Goal: Task Accomplishment & Management: Use online tool/utility

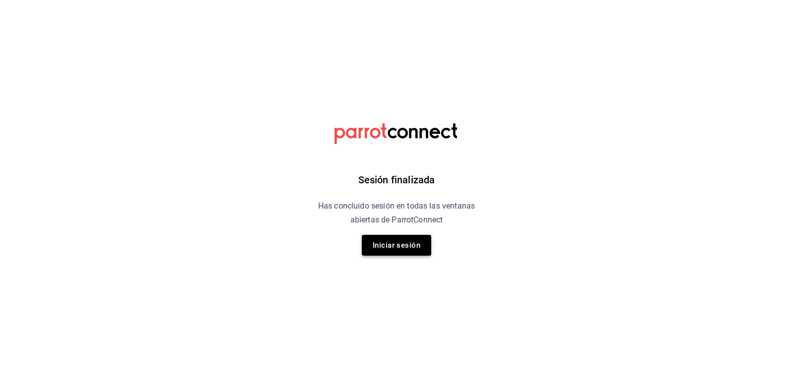
click at [404, 240] on button "Iniciar sesión" at bounding box center [396, 245] width 69 height 21
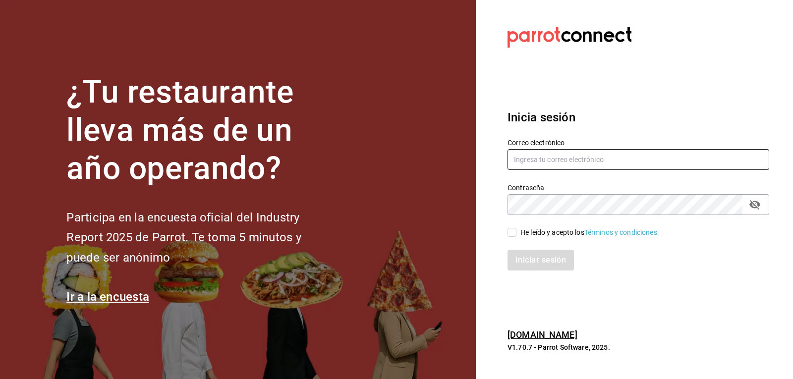
type input "[PERSON_NAME][EMAIL_ADDRESS][PERSON_NAME][DOMAIN_NAME]"
click at [516, 236] on span "He leído y acepto los Términos y condiciones." at bounding box center [587, 232] width 143 height 10
click at [516, 236] on input "He leído y acepto los Términos y condiciones." at bounding box center [512, 232] width 9 height 9
checkbox input "true"
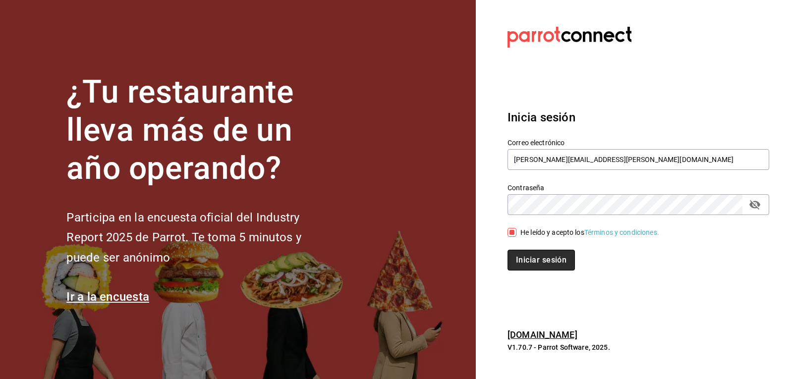
click at [522, 264] on button "Iniciar sesión" at bounding box center [541, 260] width 67 height 21
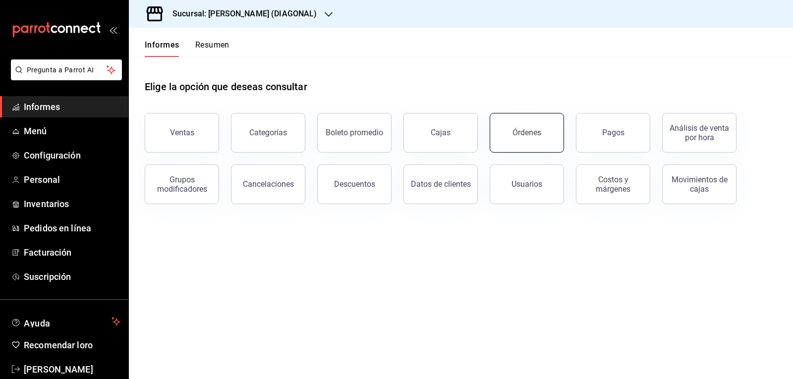
click at [517, 136] on font "Órdenes" at bounding box center [526, 132] width 29 height 9
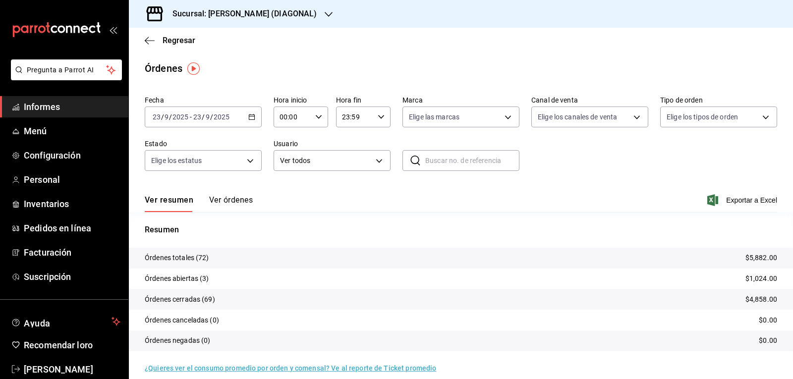
click at [248, 121] on div "2025-09-23 23 / 9 / 2025 - 2025-09-23 23 / 9 / 2025" at bounding box center [203, 117] width 117 height 21
click at [195, 261] on font "Rango de fechas" at bounding box center [179, 258] width 53 height 8
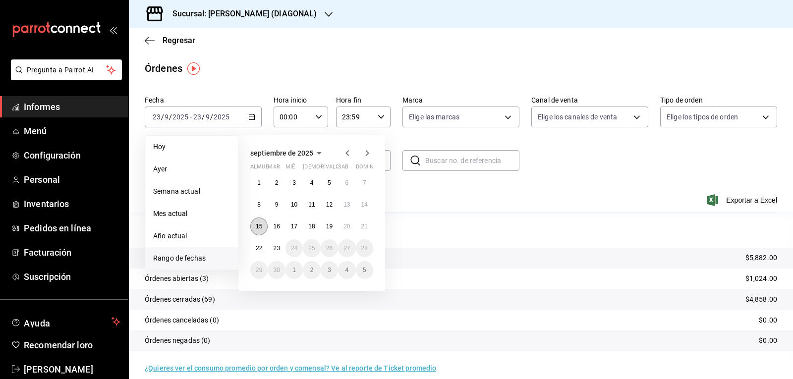
click at [260, 230] on button "15" at bounding box center [258, 227] width 17 height 18
click at [369, 227] on button "21" at bounding box center [364, 227] width 17 height 18
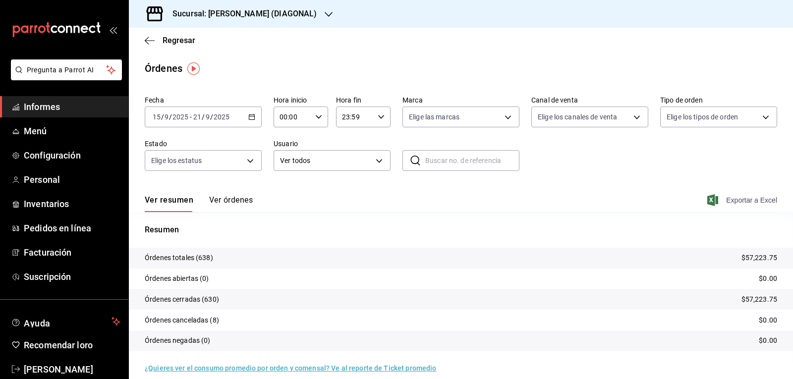
click at [739, 202] on font "Exportar a Excel" at bounding box center [751, 200] width 51 height 8
